Goal: Task Accomplishment & Management: Manage account settings

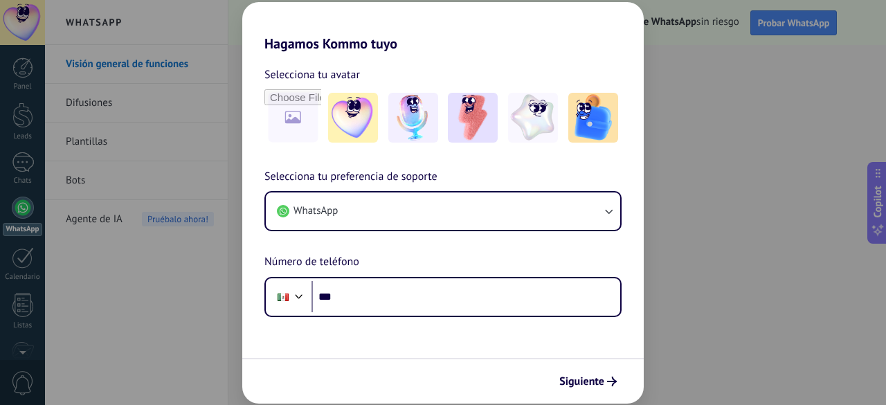
click at [694, 336] on div "Hagamos Kommo tuyo Selecciona tu avatar Selecciona tu preferencia de soporte Wh…" at bounding box center [443, 202] width 886 height 405
click at [601, 386] on span "Siguiente" at bounding box center [581, 382] width 45 height 10
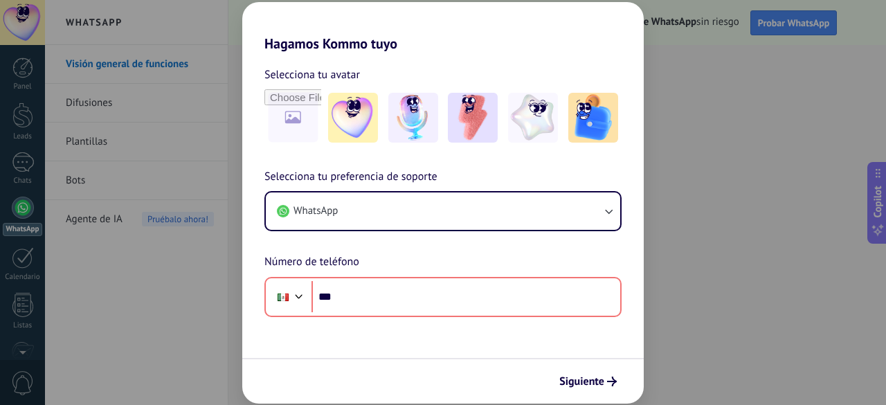
click at [244, 289] on div "Selecciona tu preferencia de soporte WhatsApp Número de teléfono Phone ***" at bounding box center [442, 242] width 401 height 149
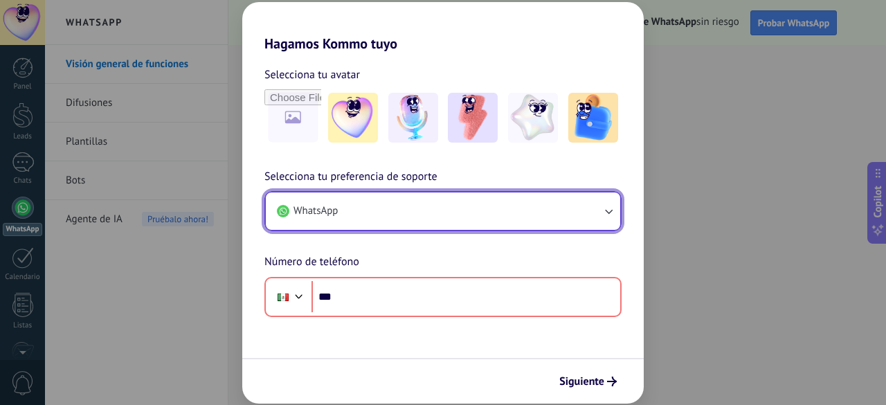
click at [414, 206] on button "WhatsApp" at bounding box center [443, 210] width 354 height 37
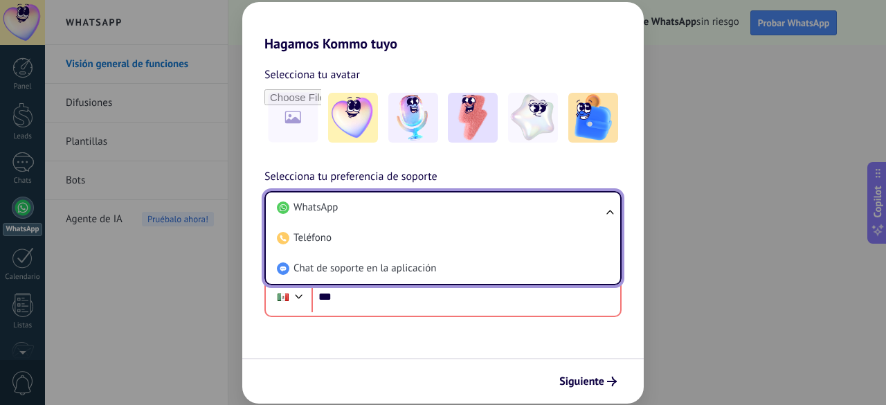
click at [410, 242] on li "Teléfono" at bounding box center [440, 238] width 338 height 30
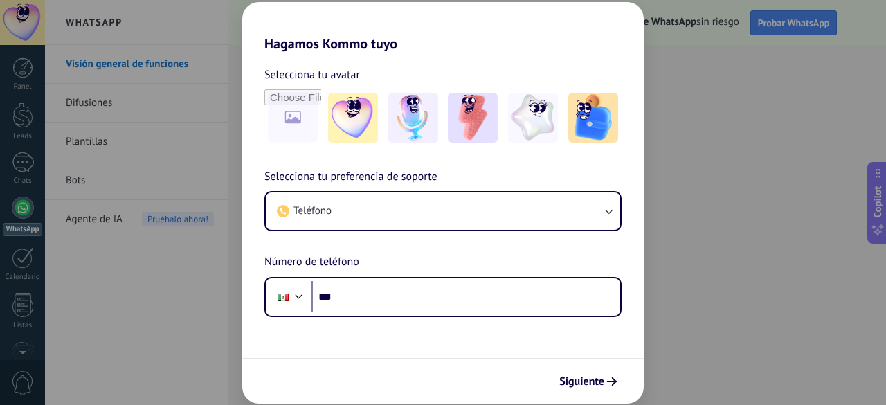
click at [410, 254] on div "Selecciona tu preferencia de soporte Teléfono Número de teléfono Phone ***" at bounding box center [442, 242] width 401 height 149
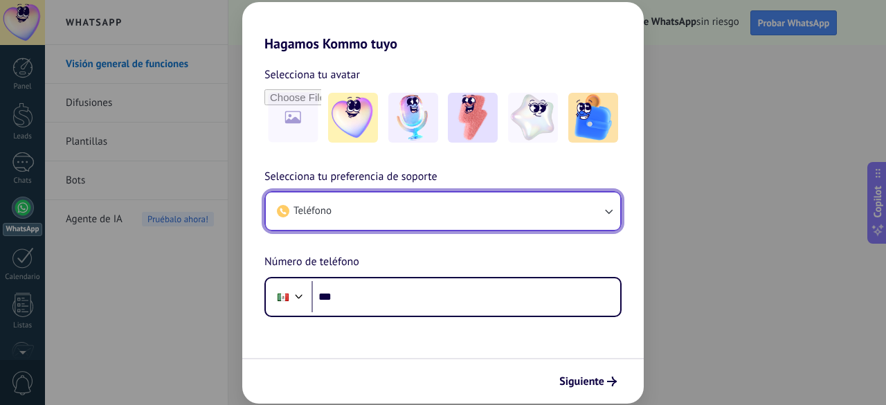
click at [424, 219] on button "Teléfono" at bounding box center [443, 210] width 354 height 37
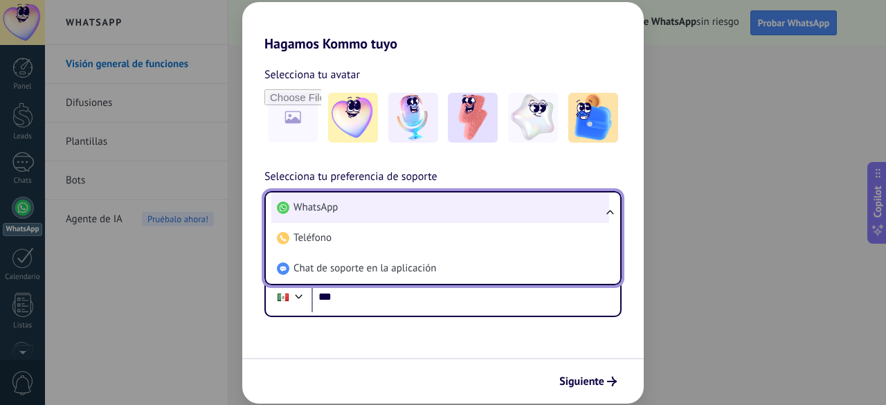
click at [421, 212] on li "WhatsApp" at bounding box center [440, 207] width 338 height 30
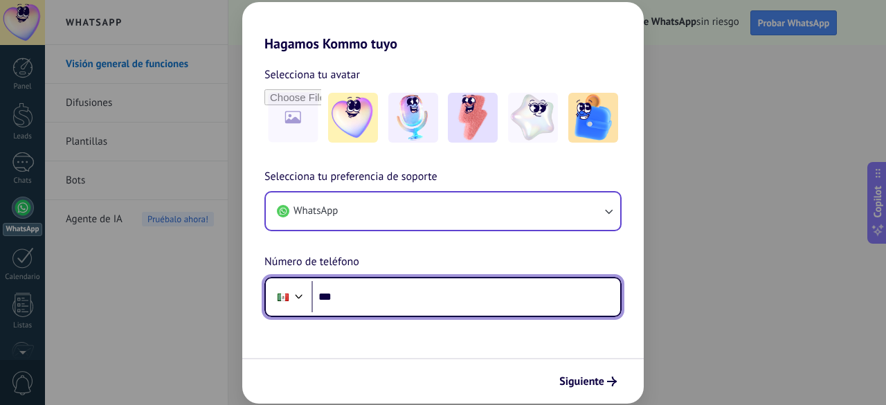
click at [383, 289] on input "***" at bounding box center [465, 297] width 309 height 32
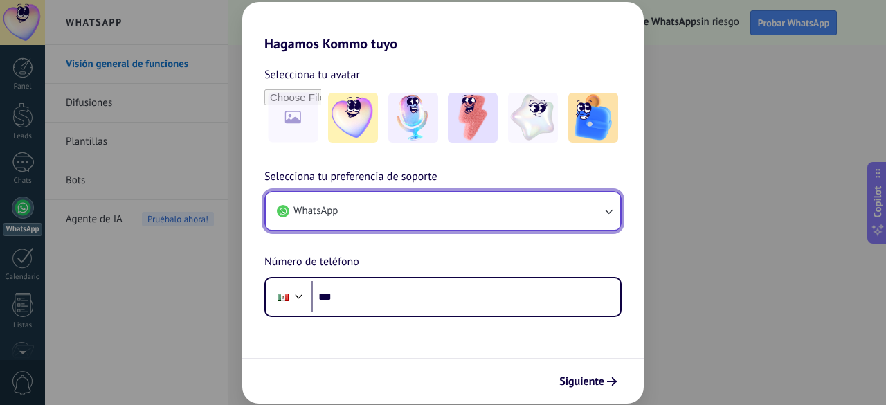
click at [400, 212] on button "WhatsApp" at bounding box center [443, 210] width 354 height 37
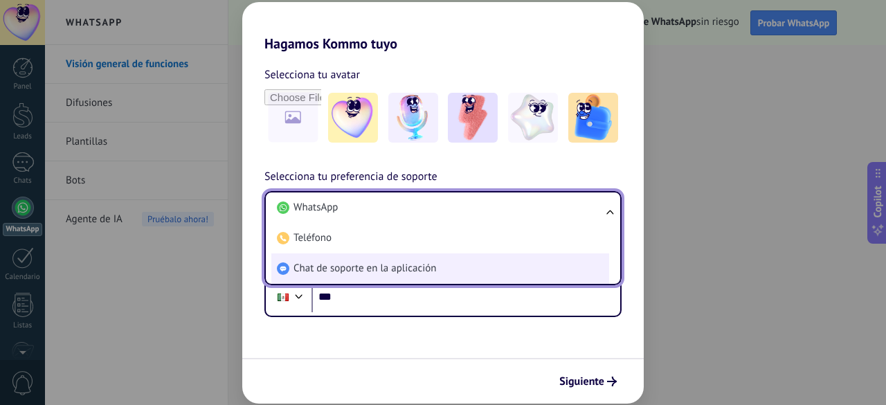
click at [374, 273] on span "Chat de soporte en la aplicación" at bounding box center [364, 269] width 143 height 14
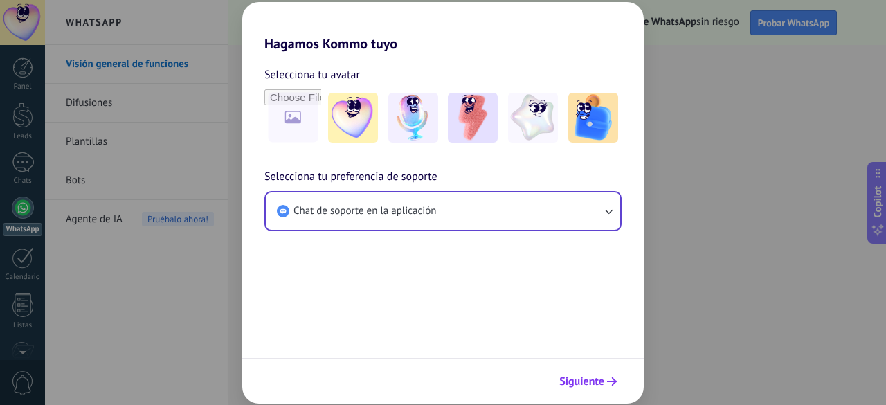
click at [577, 377] on span "Siguiente" at bounding box center [581, 382] width 45 height 10
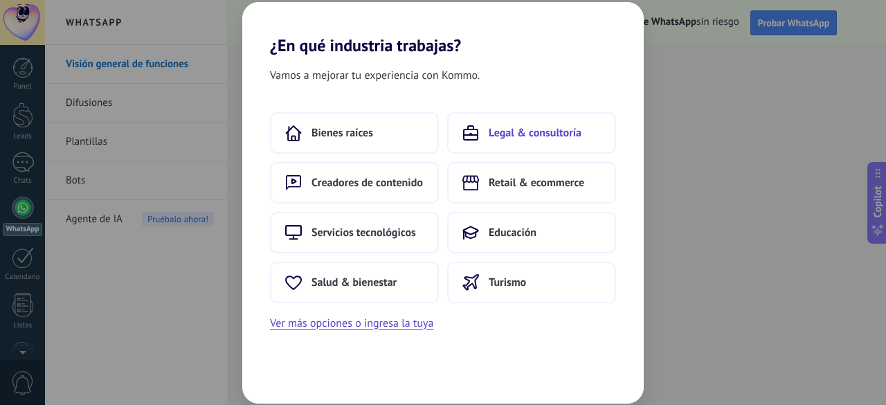
click at [523, 133] on span "Legal & consultoría" at bounding box center [535, 133] width 93 height 14
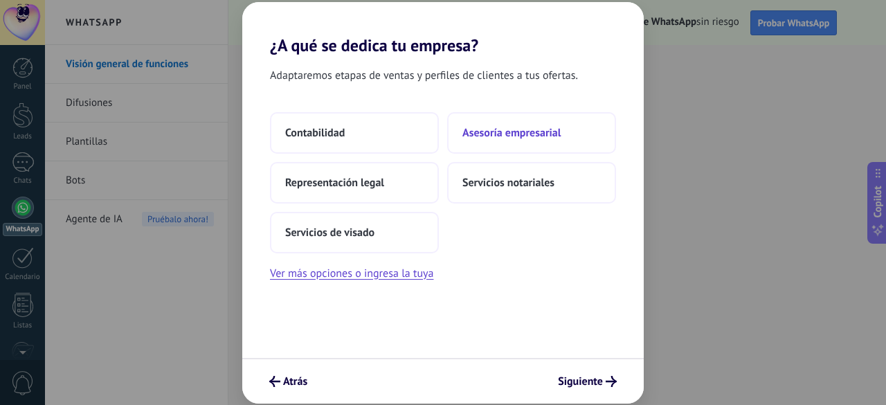
click at [489, 129] on span "Asesoría empresarial" at bounding box center [511, 133] width 98 height 14
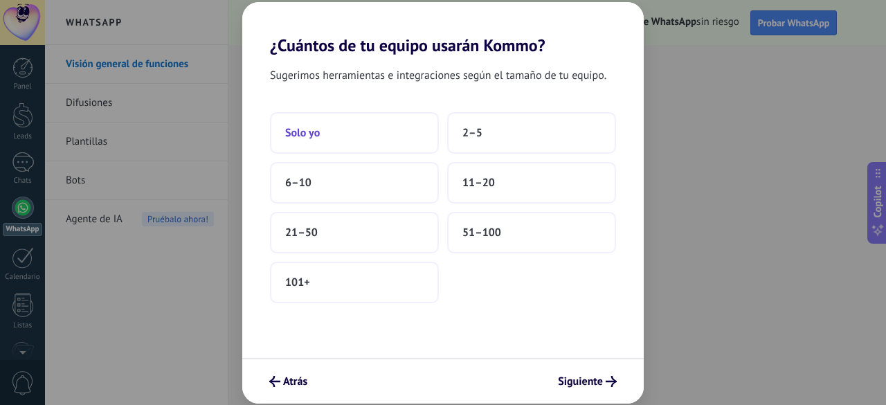
click at [345, 136] on button "Solo yo" at bounding box center [354, 133] width 169 height 42
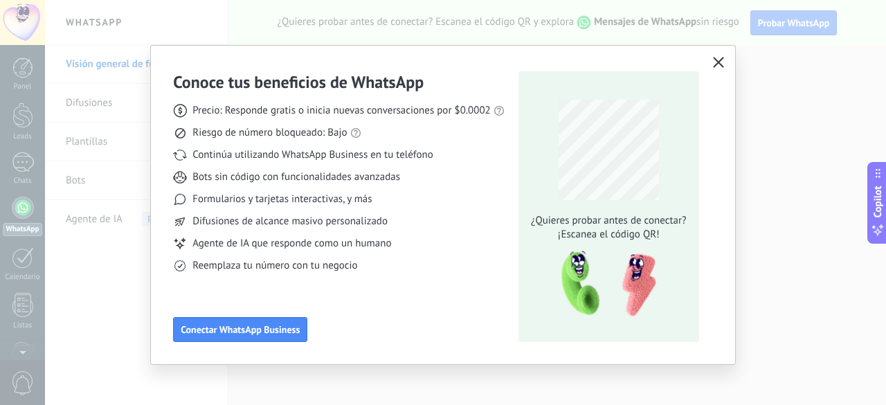
click at [717, 62] on icon "button" at bounding box center [718, 62] width 11 height 11
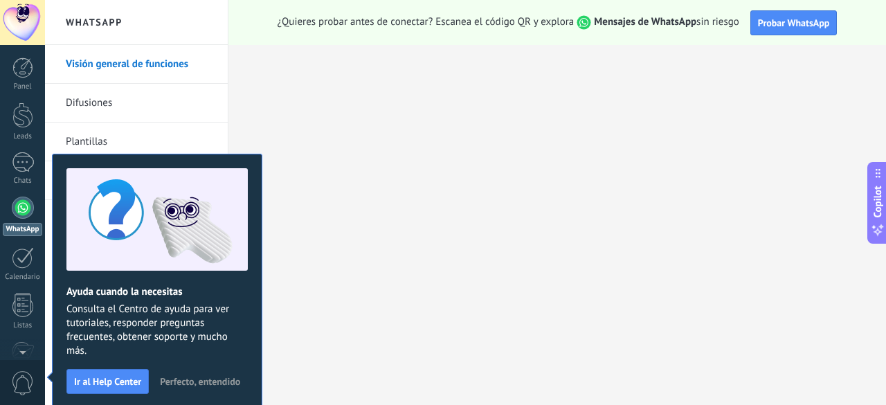
click at [194, 382] on span "Perfecto, entendido" at bounding box center [200, 382] width 80 height 10
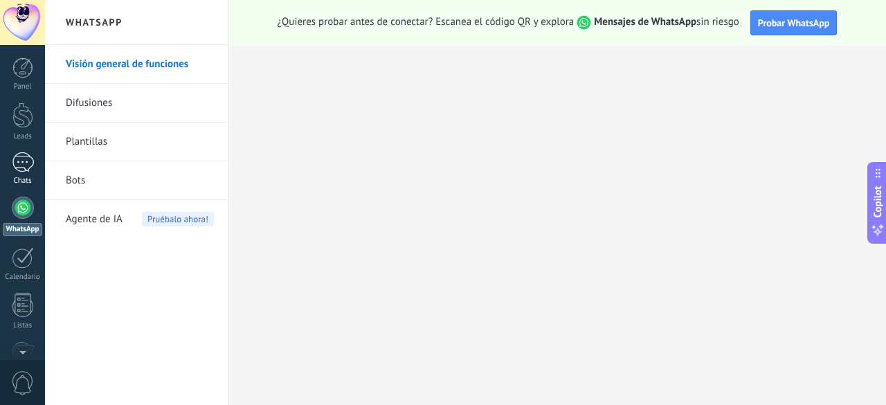
click at [26, 163] on div at bounding box center [23, 162] width 22 height 20
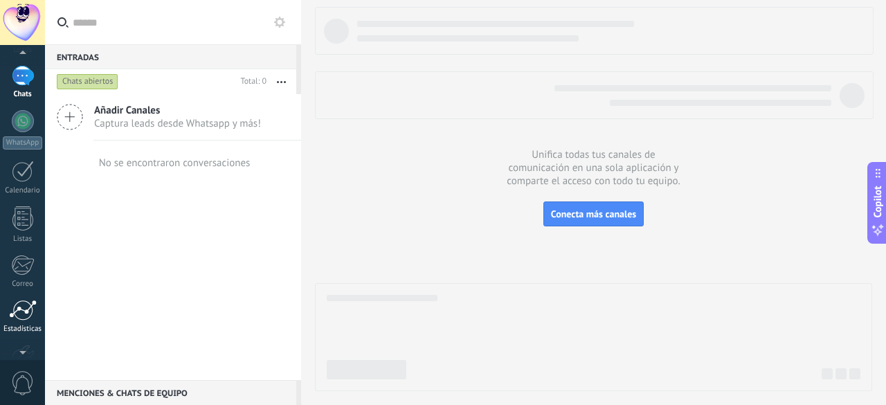
scroll to position [170, 0]
click at [17, 383] on span "0" at bounding box center [23, 383] width 24 height 24
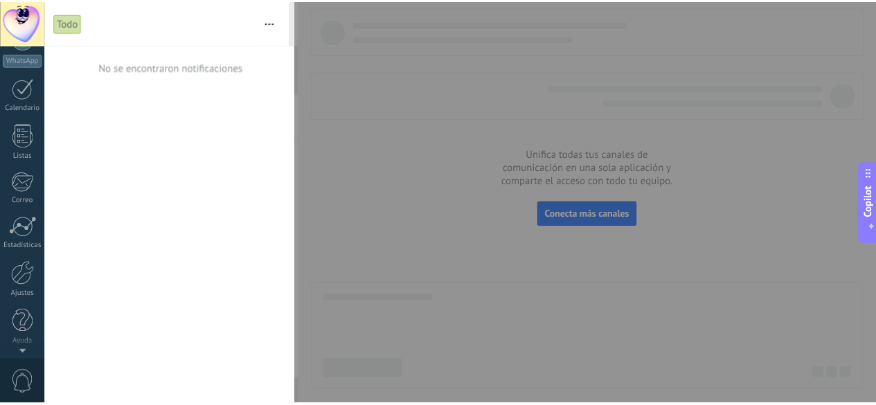
scroll to position [0, 0]
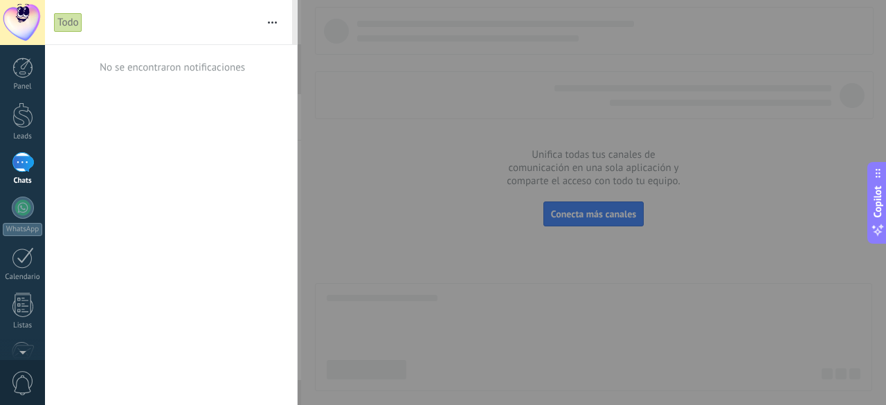
click at [78, 22] on div "Todo" at bounding box center [68, 22] width 28 height 20
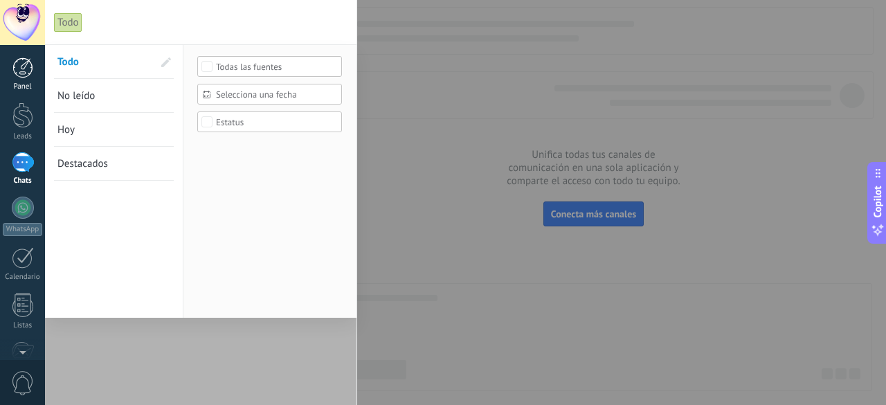
click at [12, 81] on link "Panel" at bounding box center [22, 74] width 45 height 34
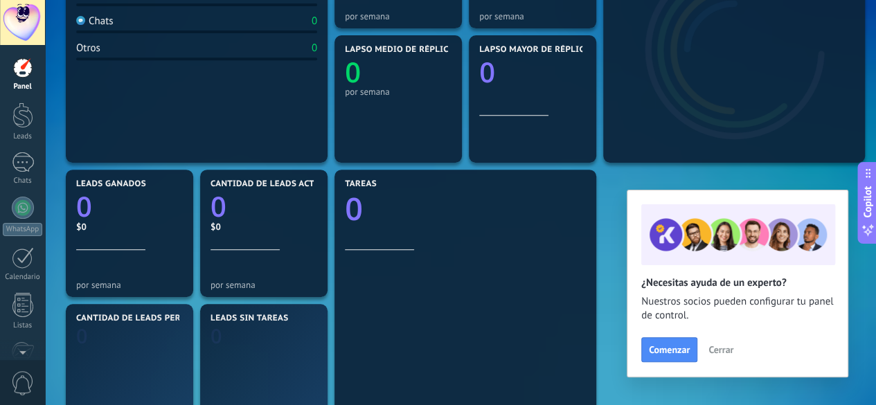
scroll to position [346, 0]
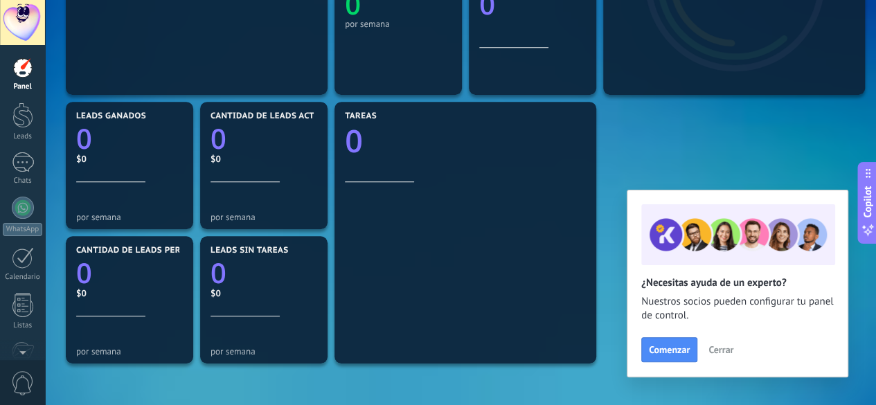
click at [718, 354] on span "Cerrar" at bounding box center [720, 350] width 25 height 10
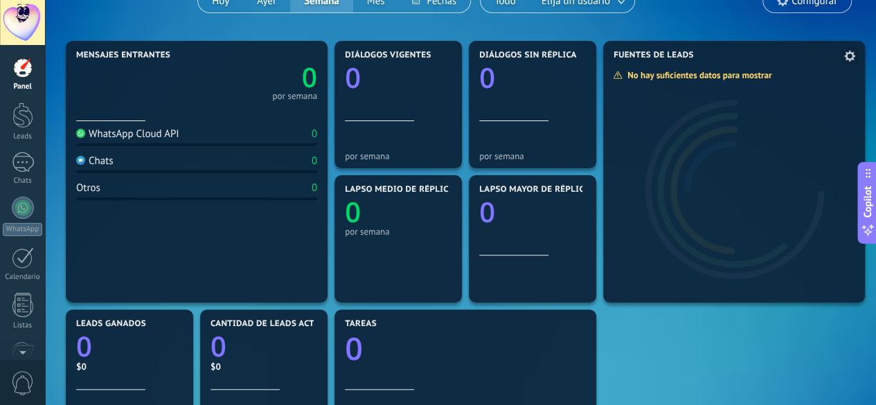
scroll to position [0, 0]
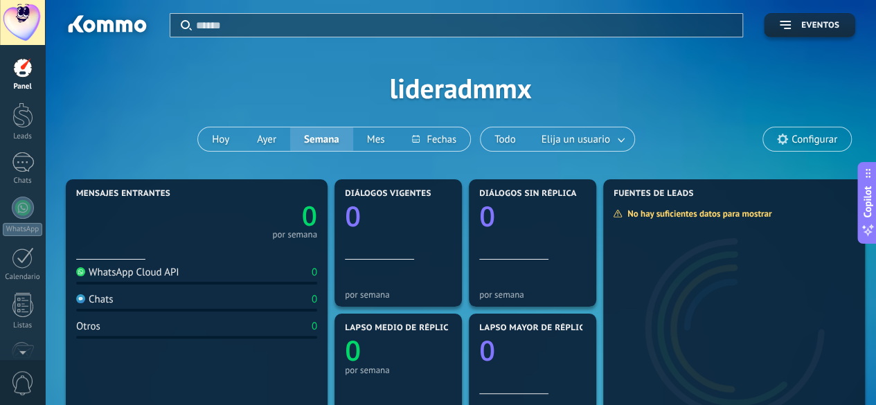
click at [804, 142] on span "Configurar" at bounding box center [814, 140] width 46 height 12
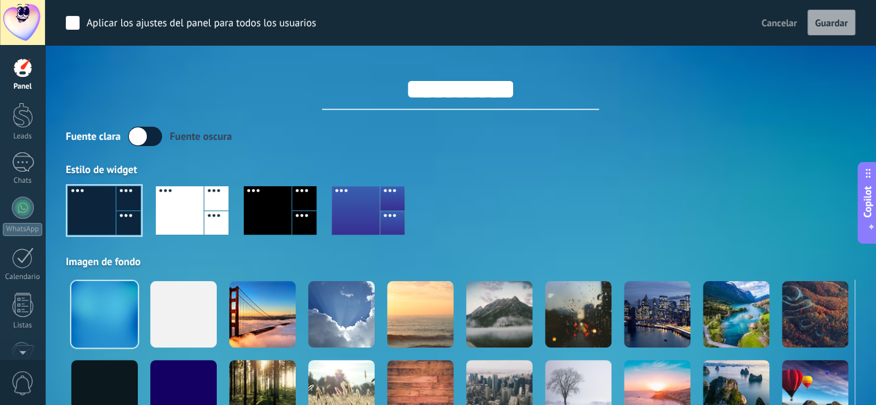
click at [275, 210] on div at bounding box center [268, 210] width 48 height 48
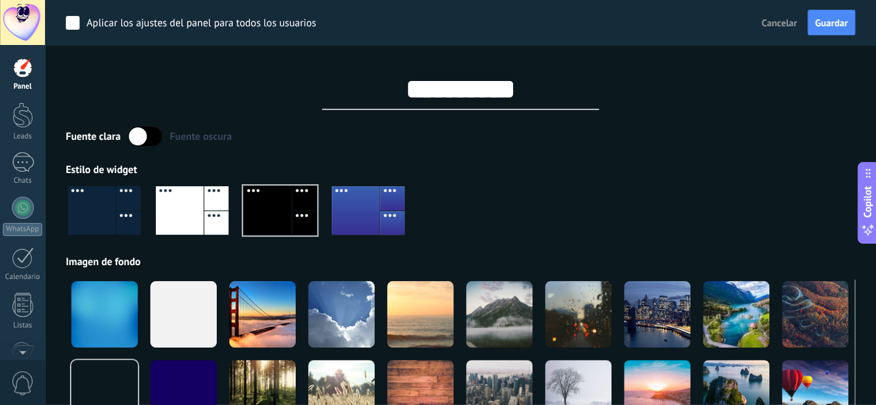
click at [141, 135] on label at bounding box center [145, 136] width 34 height 19
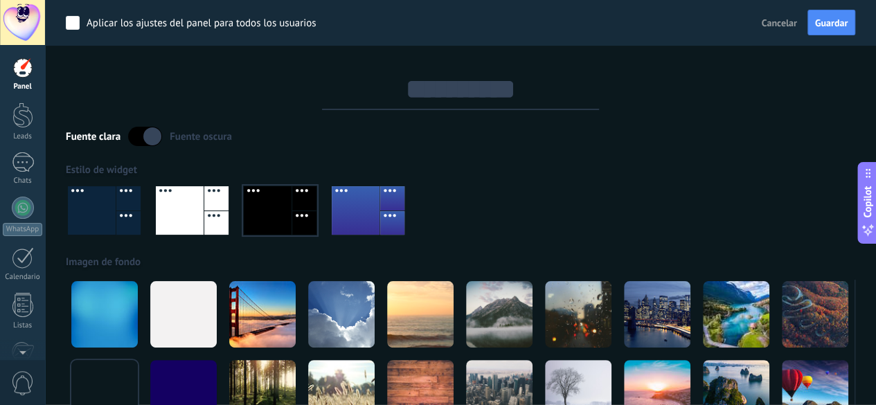
click at [141, 135] on label at bounding box center [145, 136] width 34 height 19
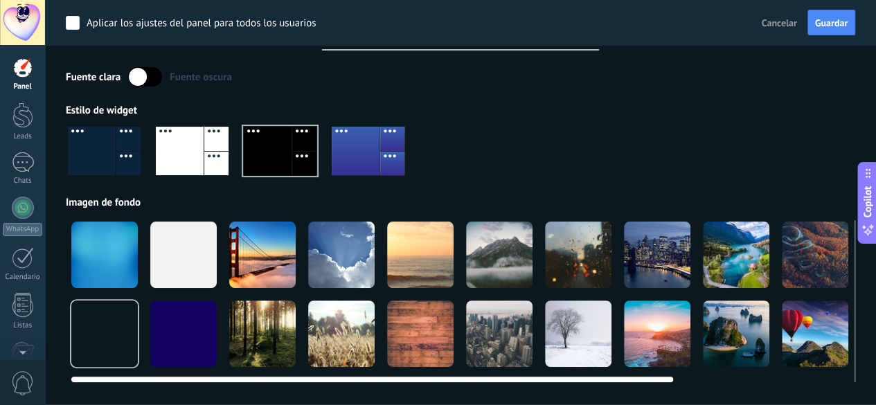
scroll to position [138, 0]
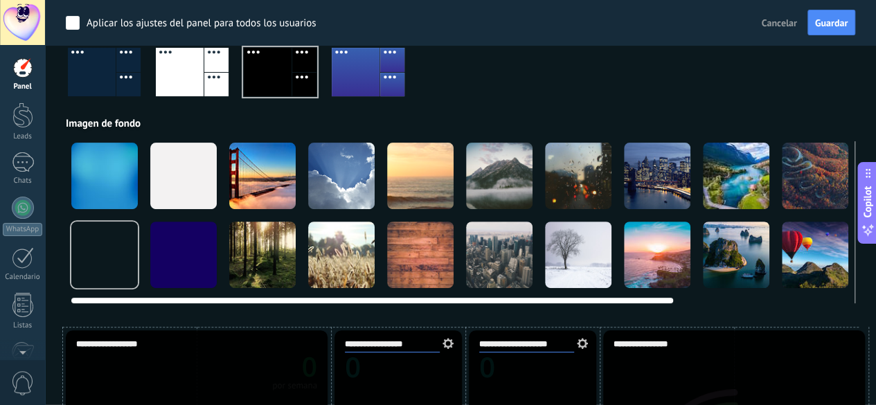
click at [98, 255] on div at bounding box center [104, 254] width 66 height 66
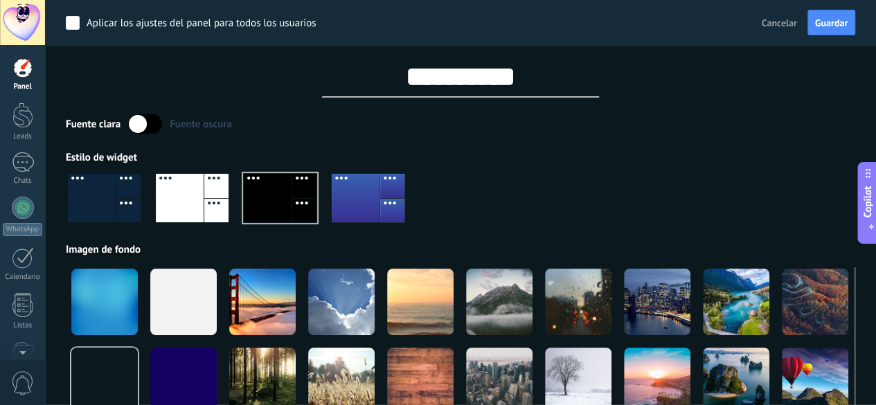
scroll to position [0, 0]
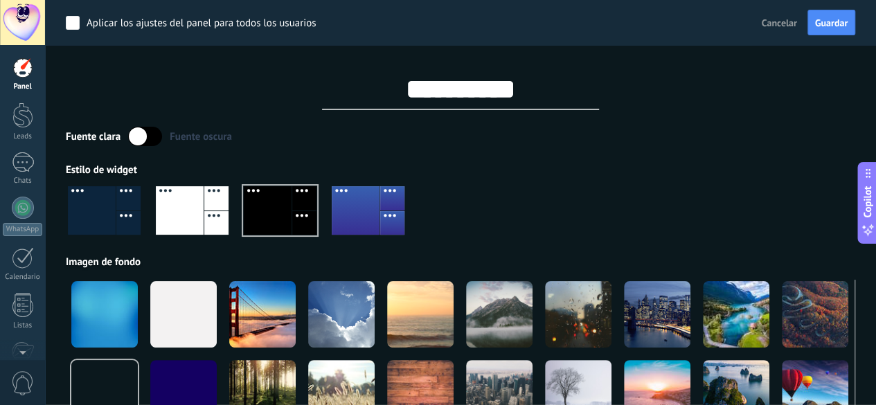
click at [353, 225] on div at bounding box center [356, 210] width 48 height 48
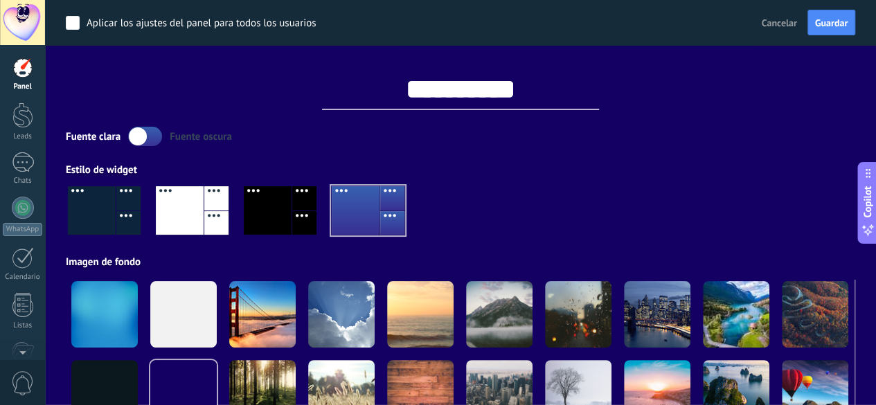
click at [83, 216] on div at bounding box center [92, 210] width 48 height 48
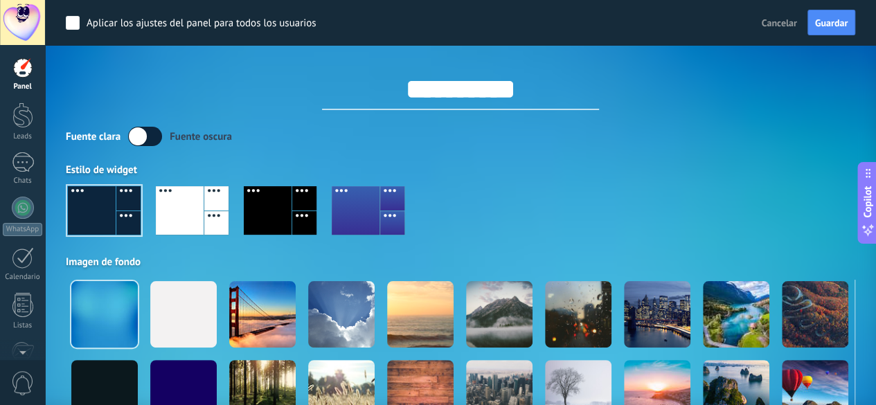
click at [260, 214] on div at bounding box center [268, 210] width 48 height 48
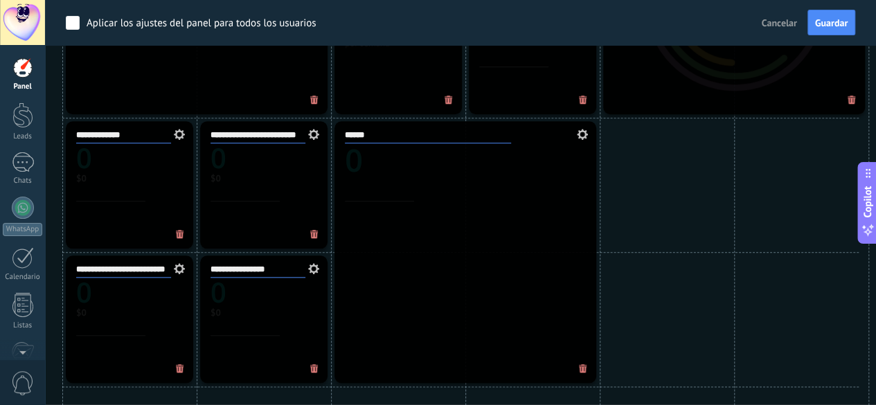
scroll to position [692, 0]
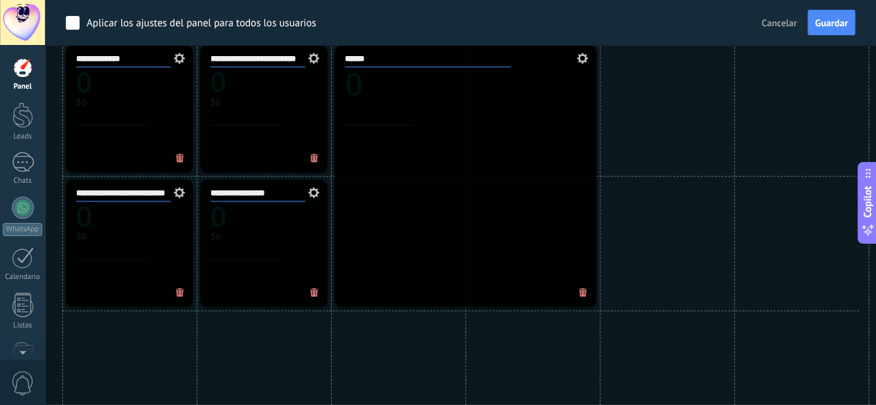
click at [532, 23] on div "Aplicar los ajustes del panel para todos los usuarios Cancelar Guardar" at bounding box center [460, 22] width 831 height 45
click at [435, 19] on div "Aplicar los ajustes del panel para todos los usuarios Cancelar Guardar" at bounding box center [460, 22] width 831 height 45
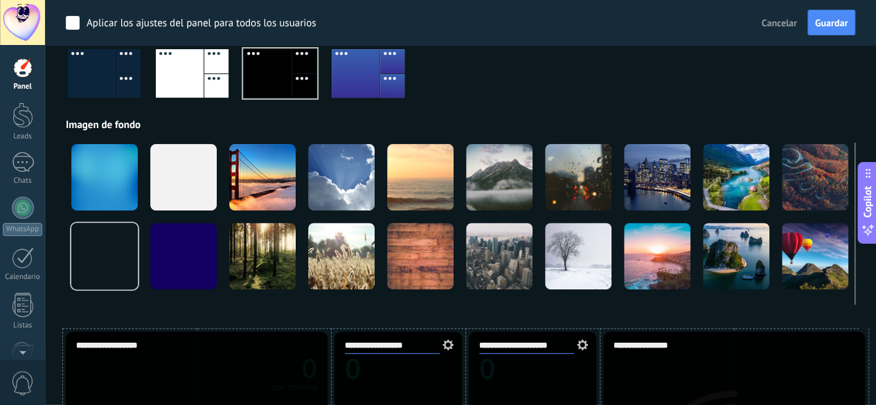
scroll to position [138, 0]
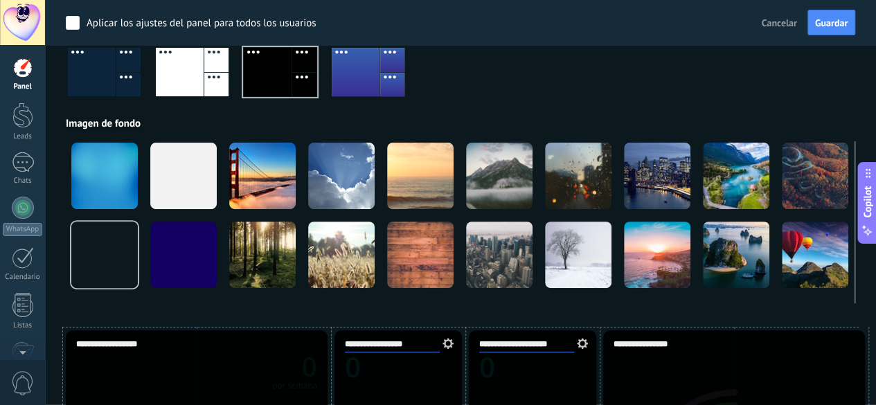
click at [363, 80] on div at bounding box center [356, 72] width 48 height 48
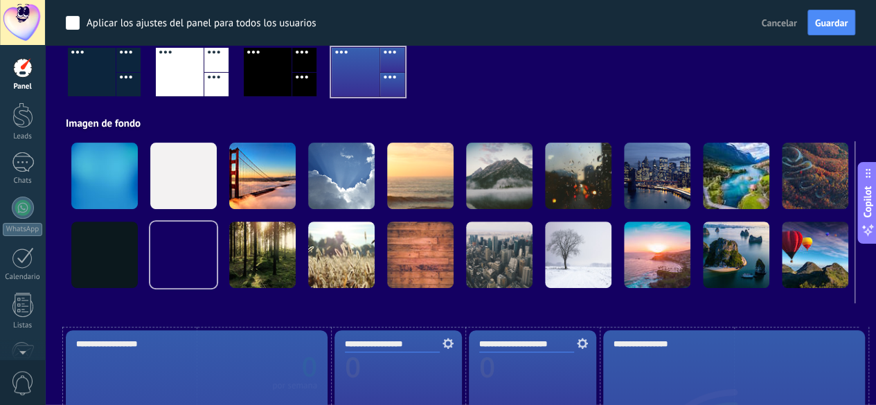
click at [267, 71] on div at bounding box center [268, 72] width 48 height 48
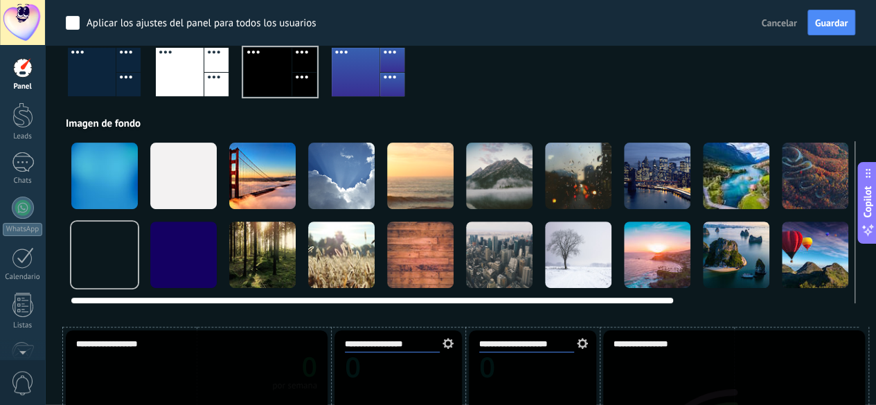
click at [174, 266] on div at bounding box center [183, 254] width 66 height 66
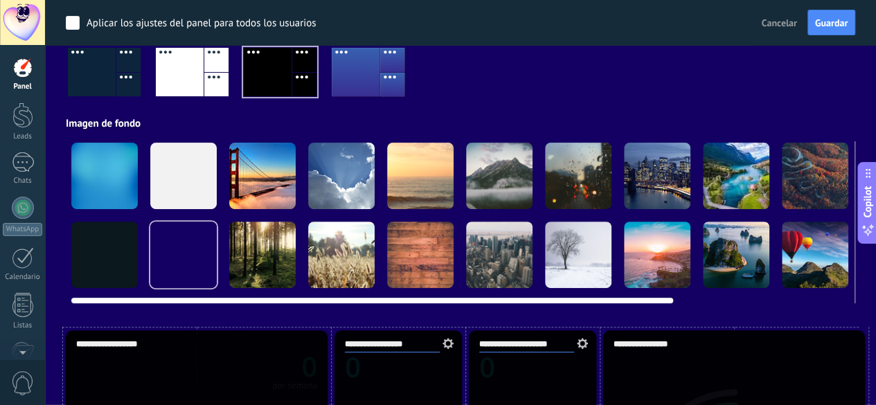
click at [90, 246] on div at bounding box center [104, 254] width 66 height 66
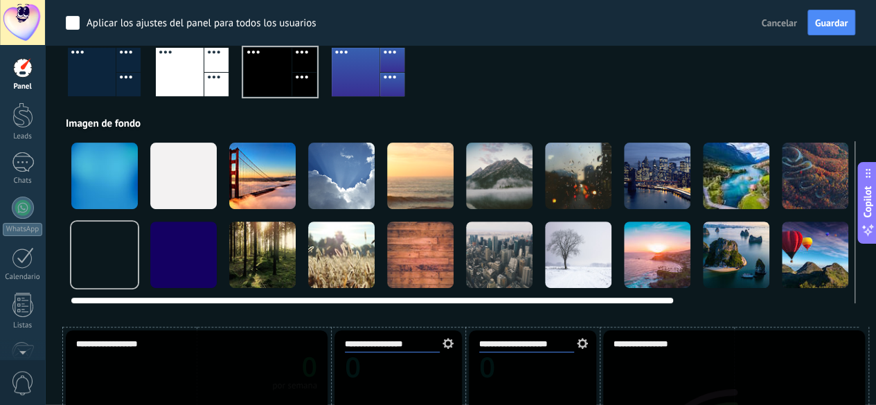
click at [90, 197] on div at bounding box center [104, 176] width 66 height 66
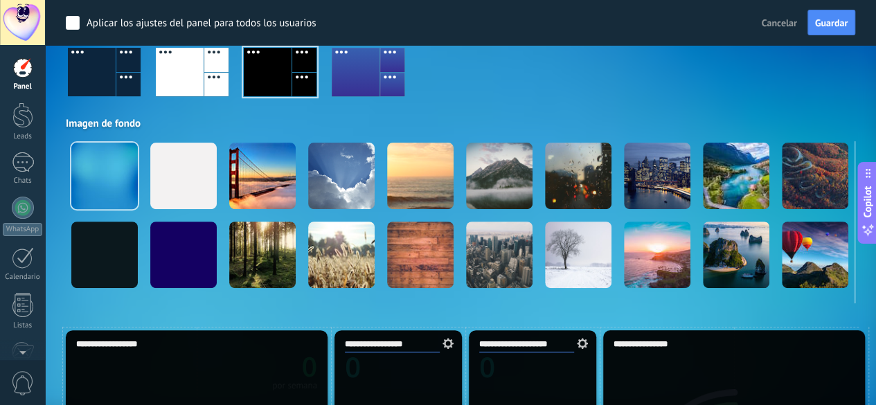
click at [368, 79] on div at bounding box center [356, 72] width 48 height 48
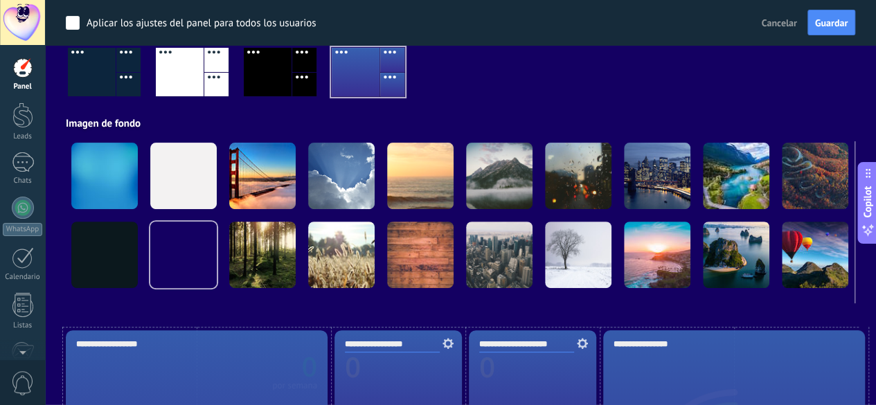
click at [91, 75] on div at bounding box center [92, 72] width 48 height 48
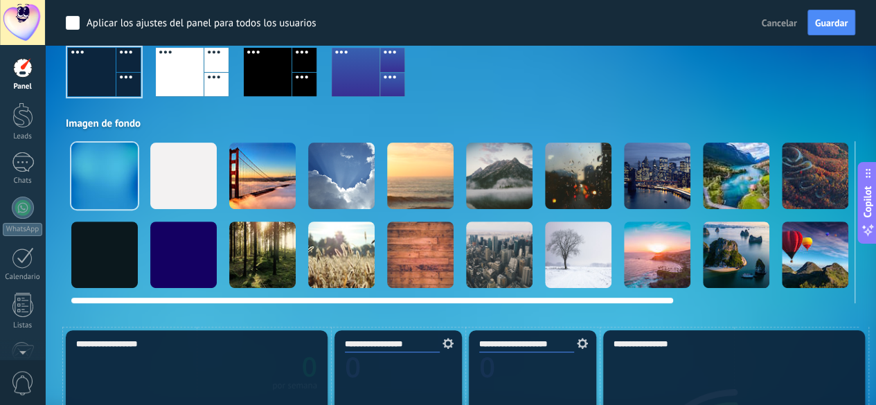
click at [109, 262] on div at bounding box center [104, 254] width 66 height 66
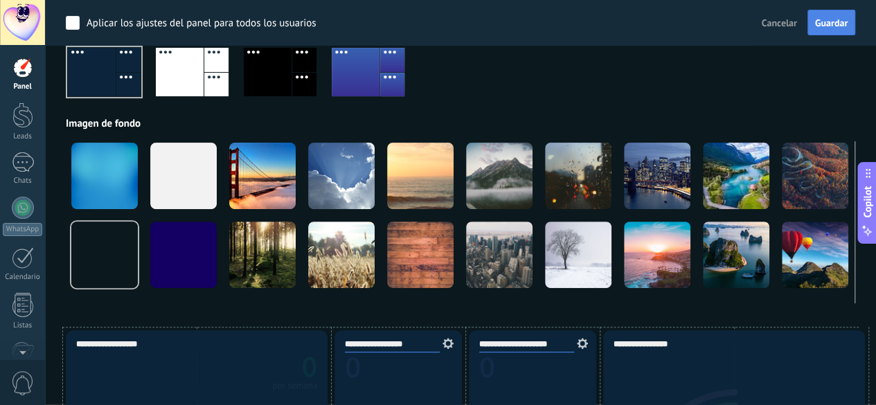
click at [840, 24] on span "Guardar" at bounding box center [831, 23] width 33 height 10
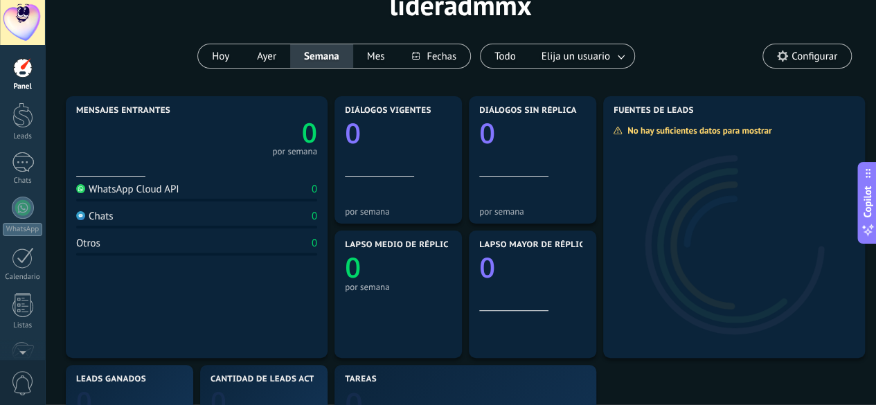
scroll to position [0, 0]
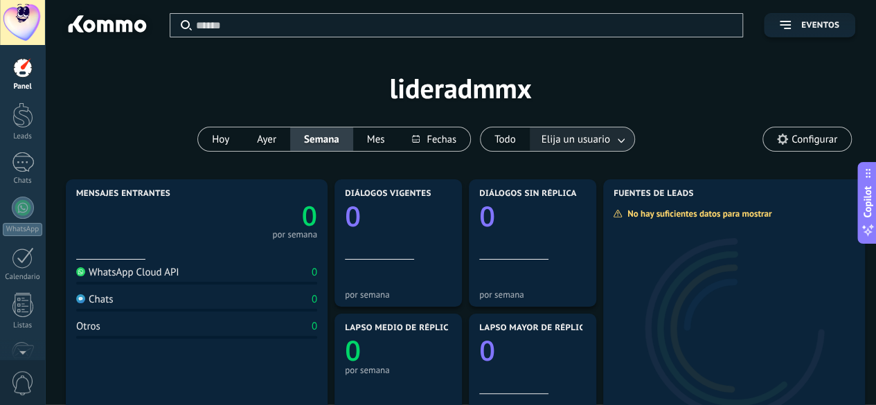
click at [622, 139] on link at bounding box center [621, 139] width 25 height 23
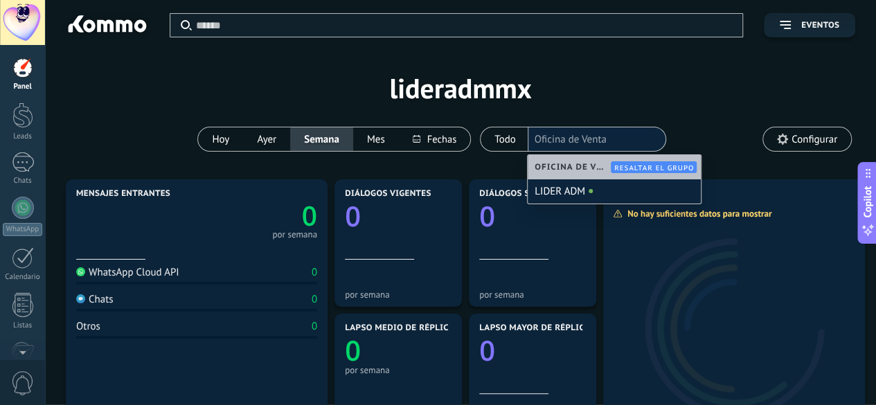
click at [626, 93] on div "Aplicar Eventos lideradmmx [DATE] [DATE] Semana Mes Todo Elija un usuario Ofici…" at bounding box center [460, 88] width 789 height 176
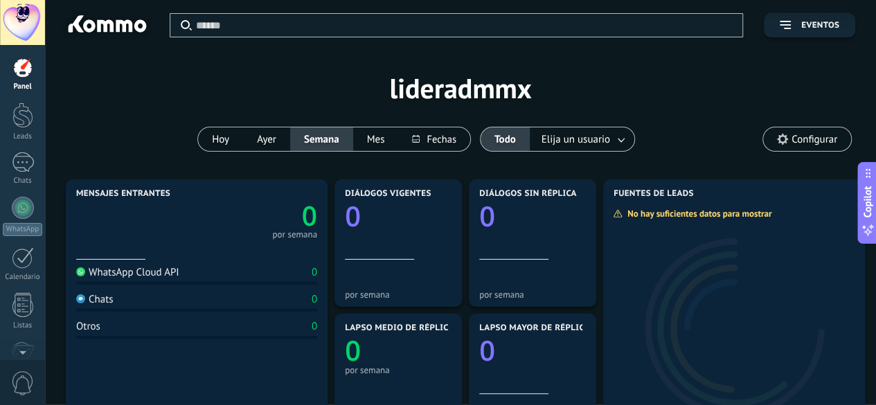
click at [31, 21] on div at bounding box center [22, 22] width 45 height 45
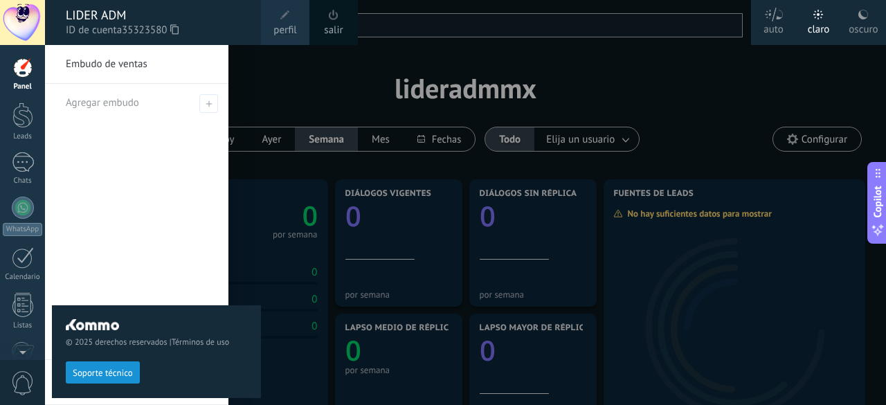
click at [277, 30] on span "perfil" at bounding box center [284, 30] width 23 height 15
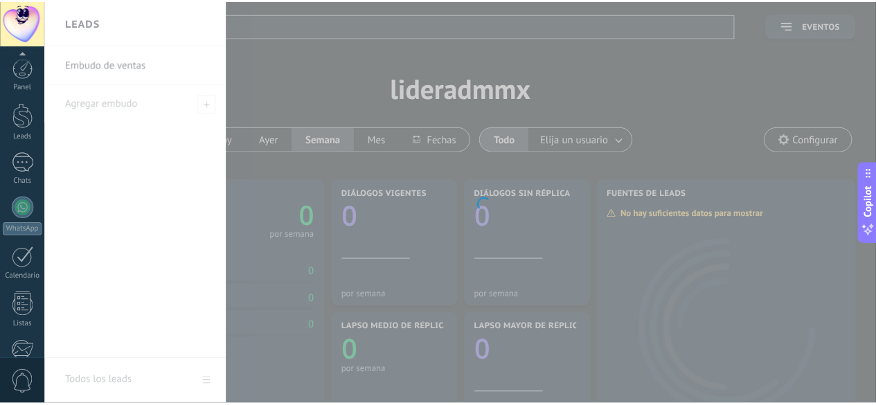
scroll to position [170, 0]
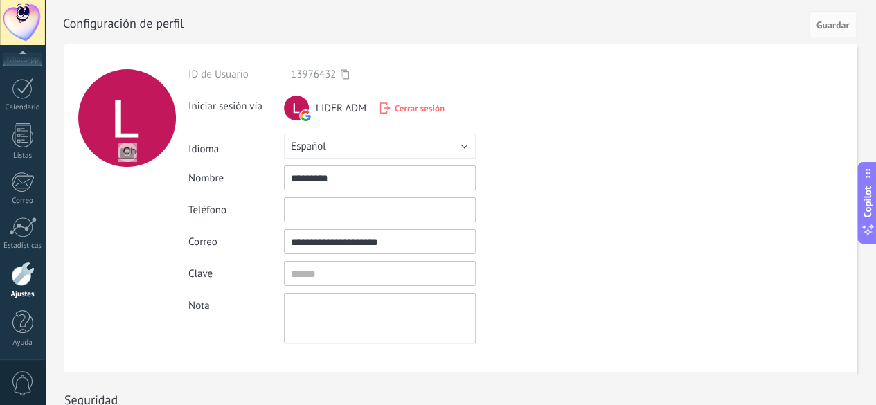
click at [29, 30] on div at bounding box center [22, 22] width 45 height 45
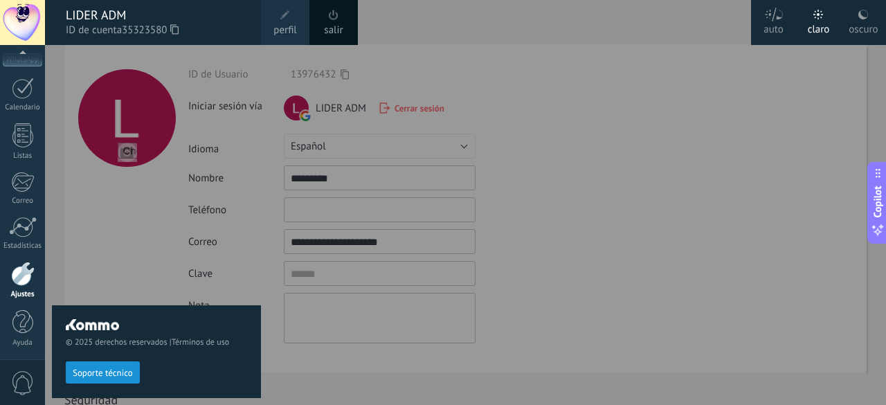
click at [863, 19] on use at bounding box center [863, 15] width 10 height 10
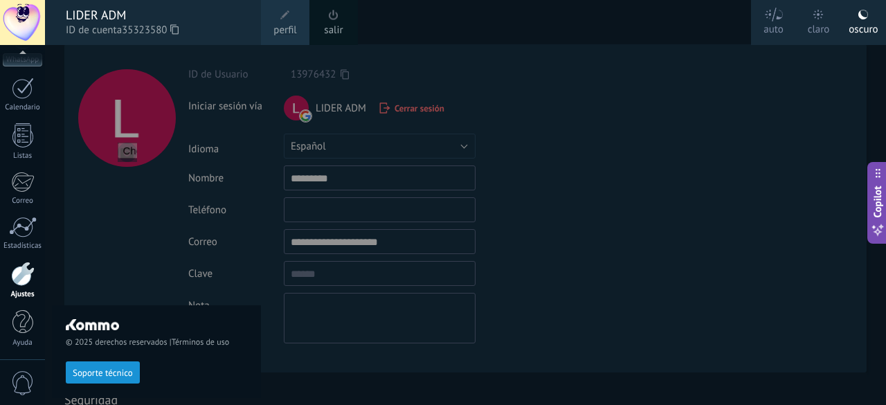
click at [293, 24] on span "perfil" at bounding box center [284, 30] width 23 height 15
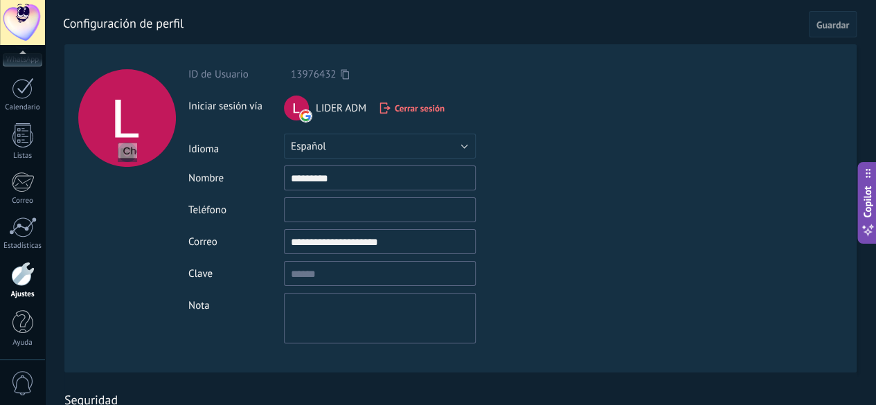
click at [126, 152] on input "file" at bounding box center [127, 152] width 19 height 19
click at [120, 122] on div at bounding box center [127, 118] width 98 height 98
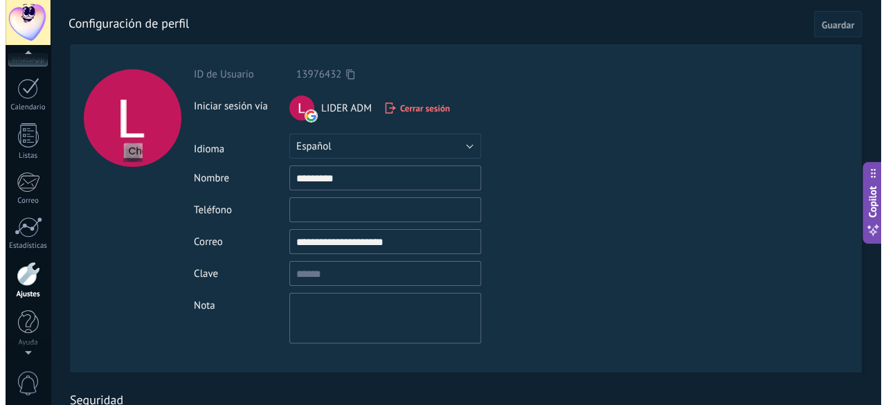
scroll to position [155, 0]
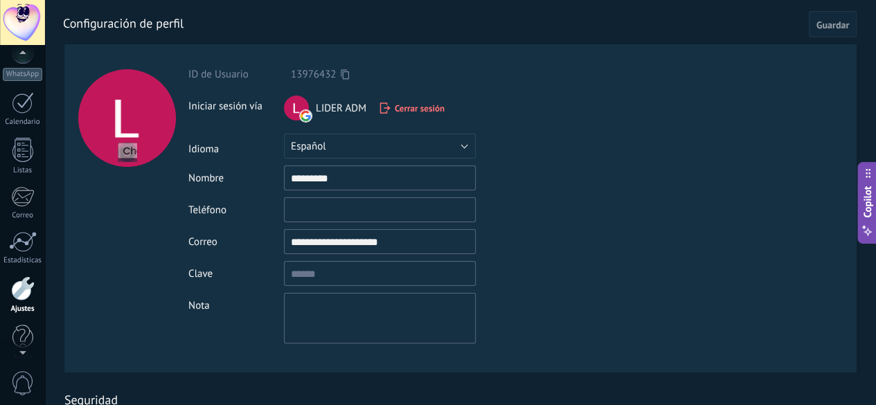
click at [33, 28] on div at bounding box center [22, 22] width 45 height 45
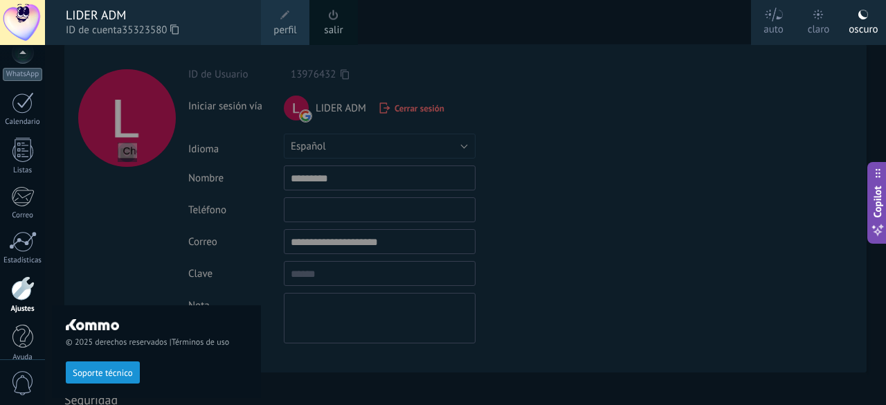
scroll to position [170, 0]
